Goal: Find specific page/section: Find specific page/section

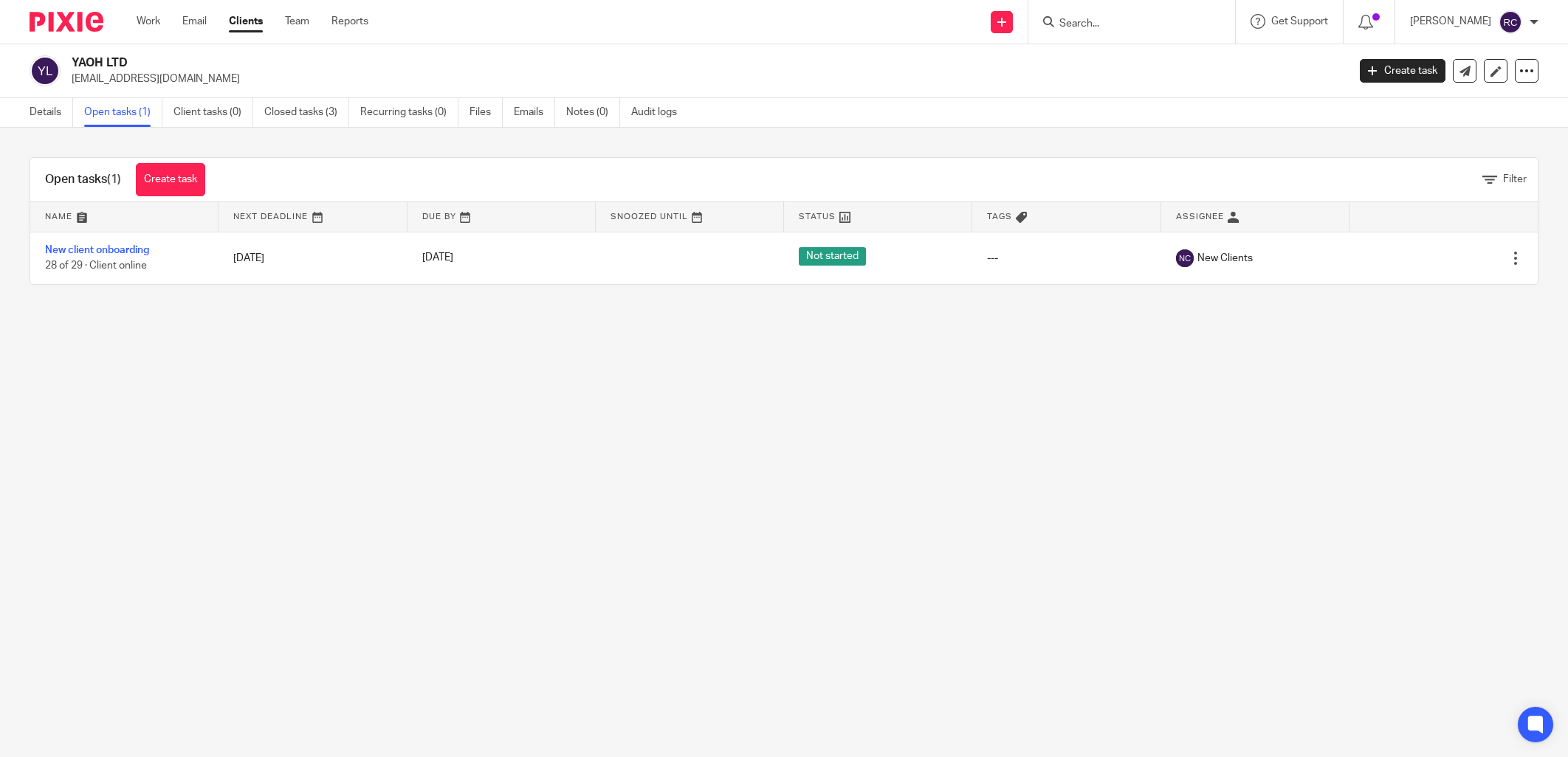
click at [1120, 15] on form at bounding box center [1136, 22] width 157 height 18
click at [1099, 18] on input "Search" at bounding box center [1124, 24] width 133 height 13
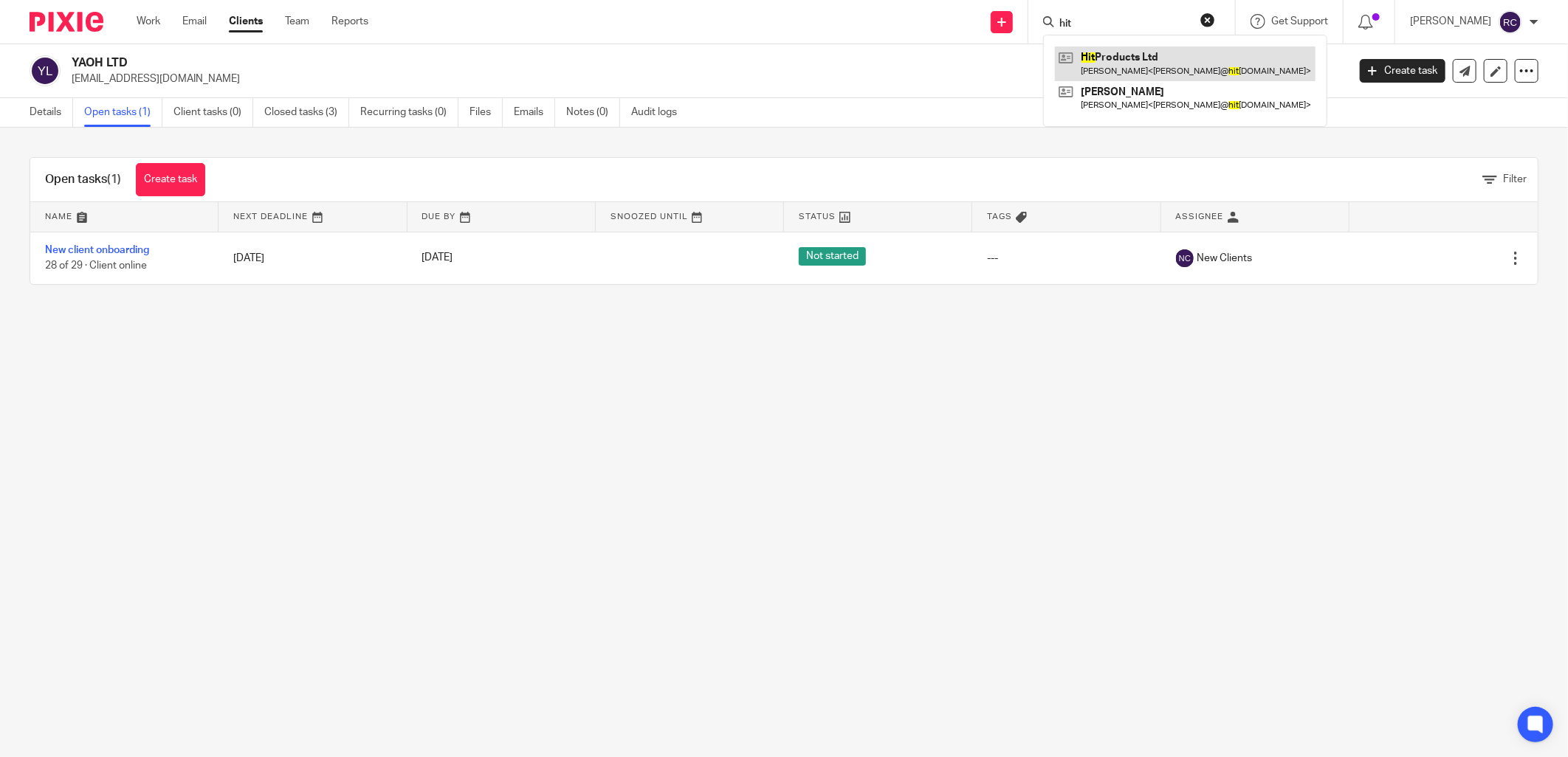
type input "hit"
click at [1100, 56] on link at bounding box center [1185, 63] width 260 height 34
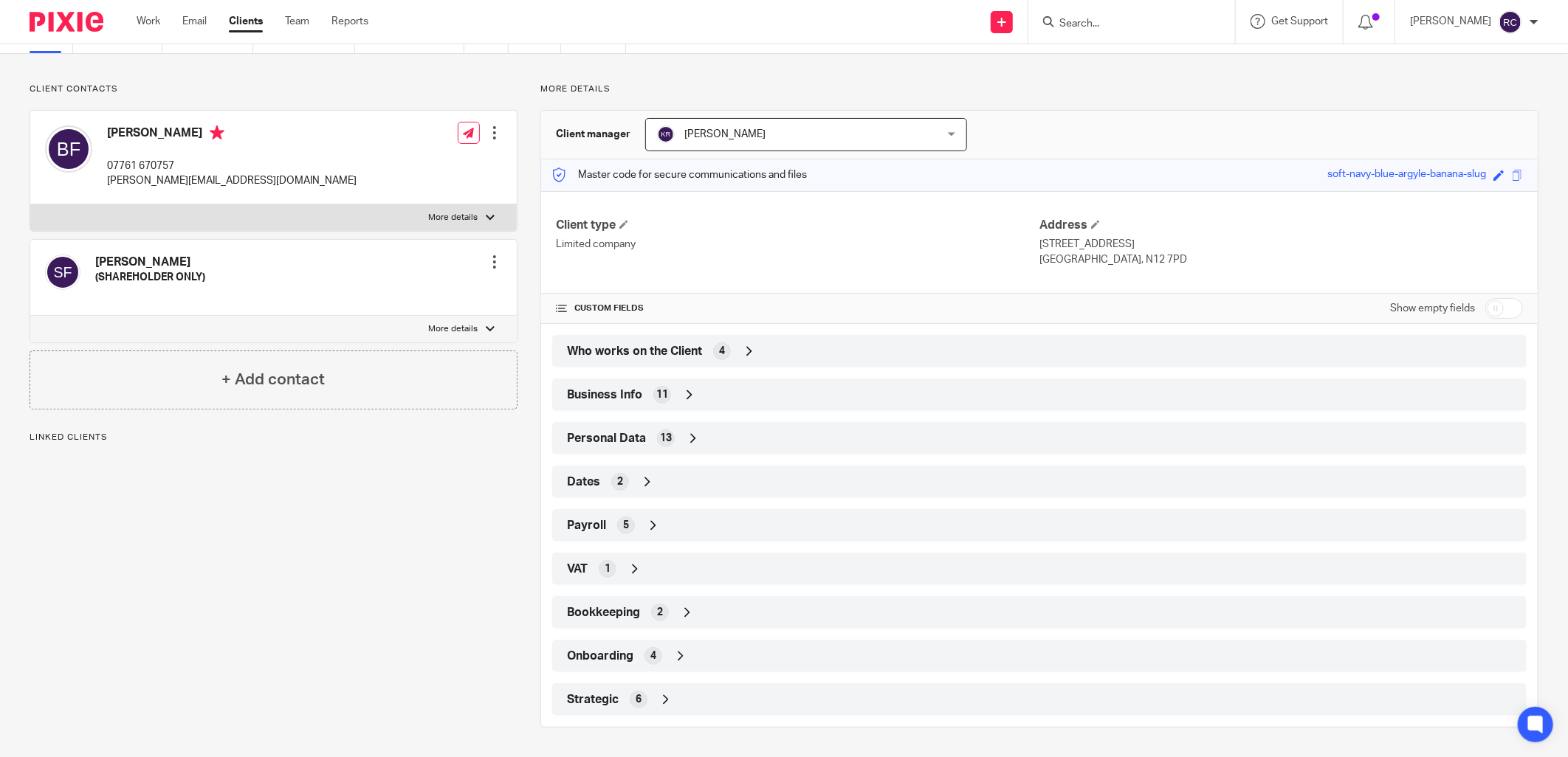
click at [622, 652] on span "Onboarding" at bounding box center [599, 656] width 66 height 15
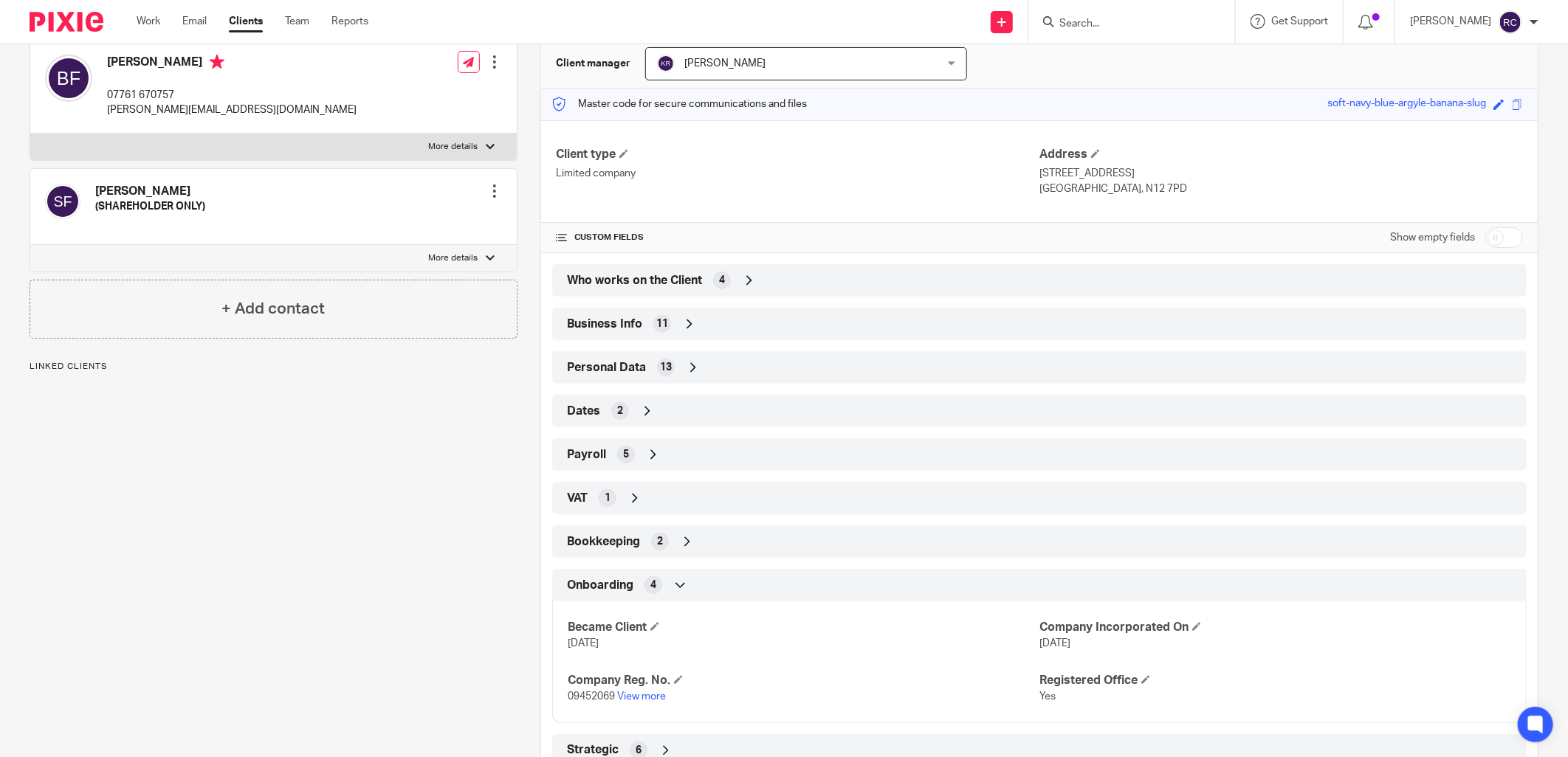
scroll to position [196, 0]
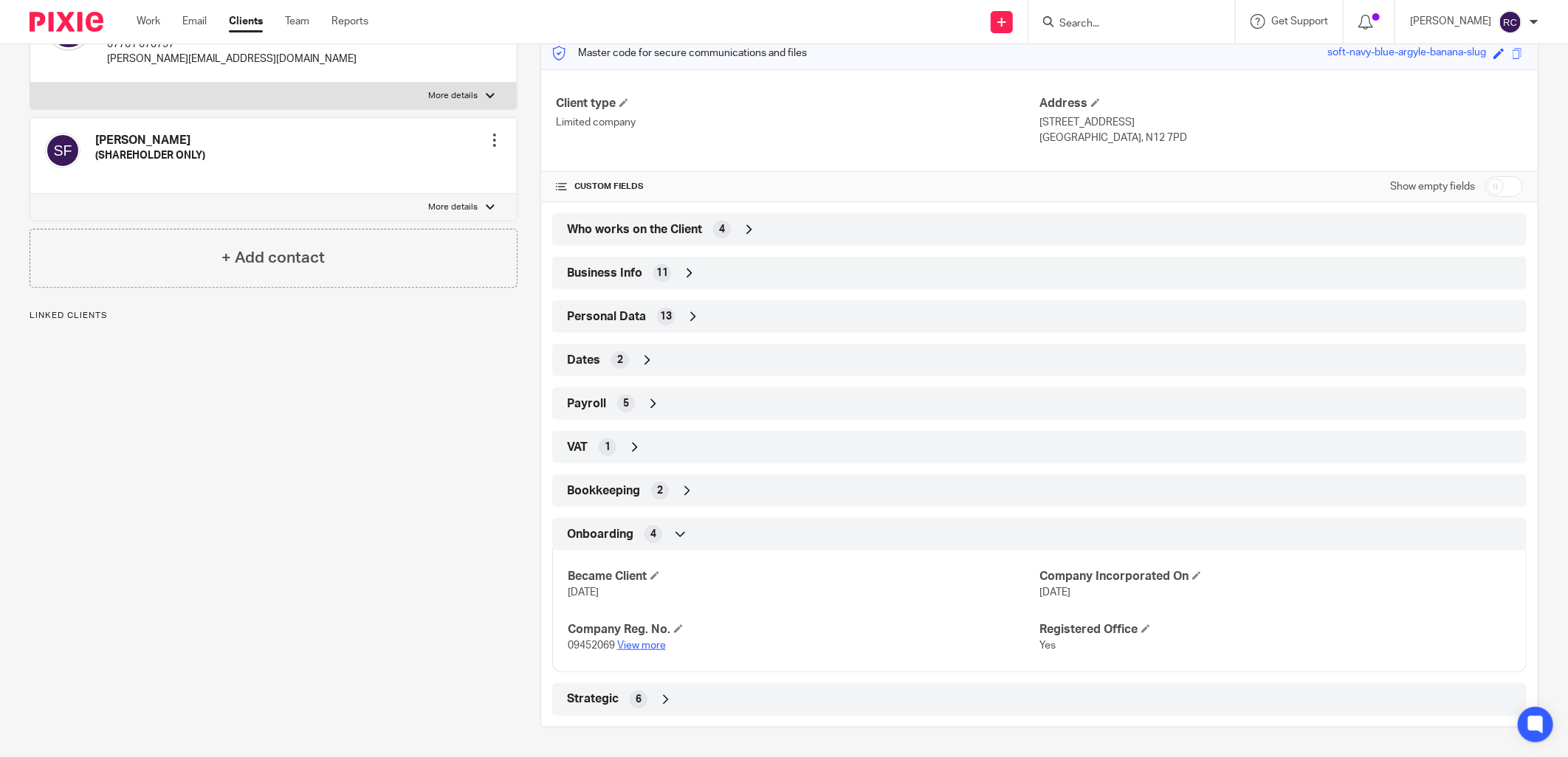
click at [638, 646] on link "View more" at bounding box center [641, 645] width 49 height 10
